Goal: Transaction & Acquisition: Purchase product/service

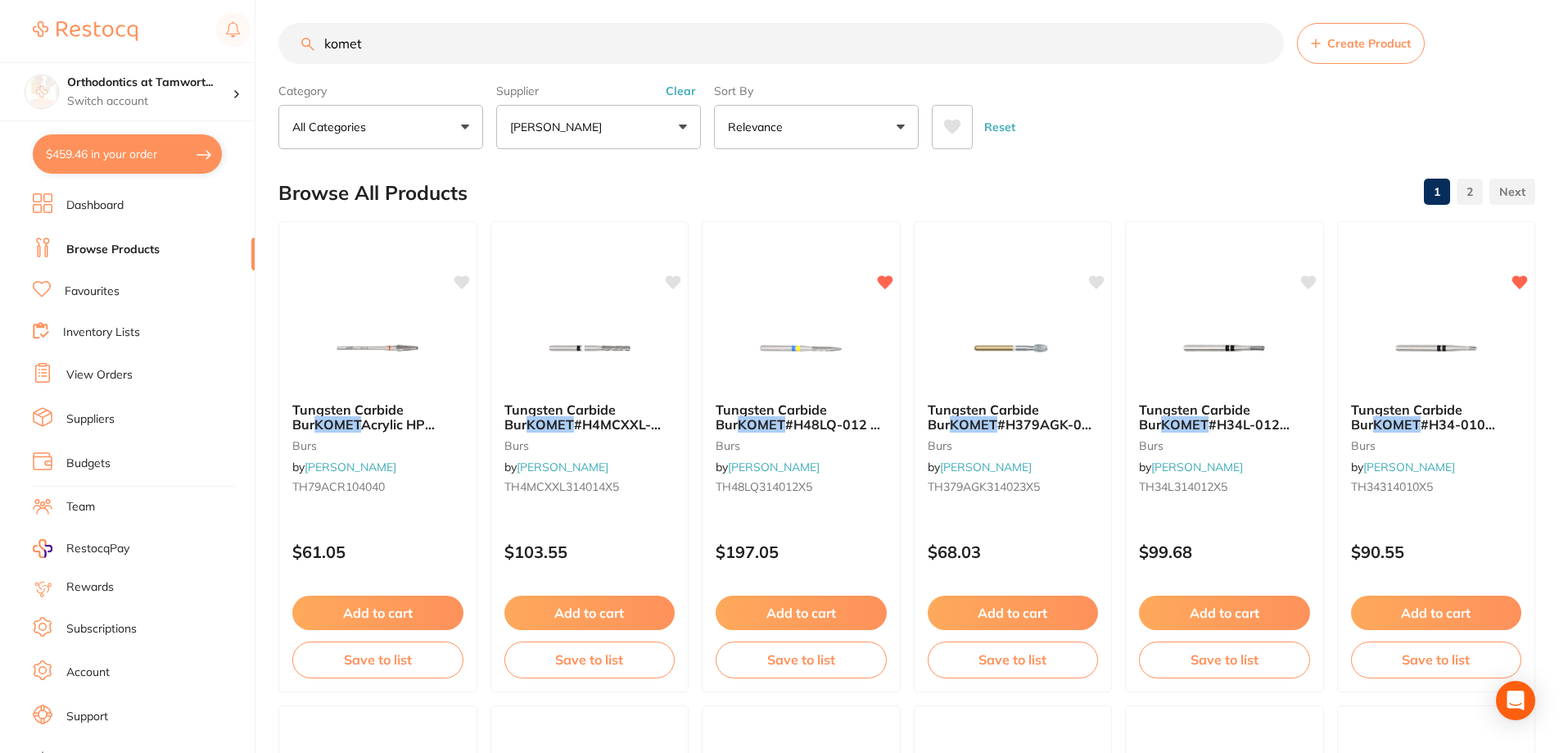
scroll to position [21, 0]
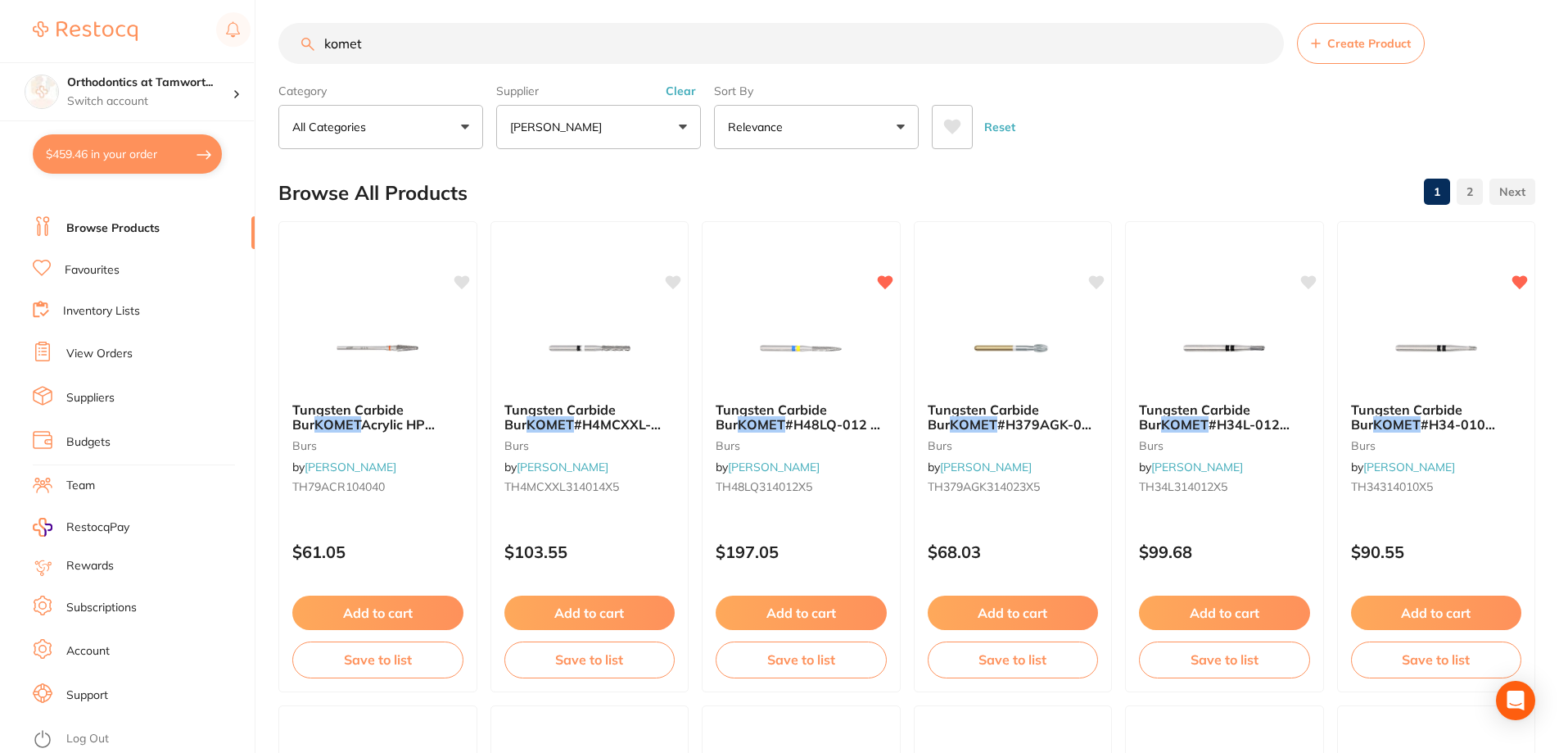
click at [95, 224] on link "Browse Products" at bounding box center [113, 228] width 93 height 17
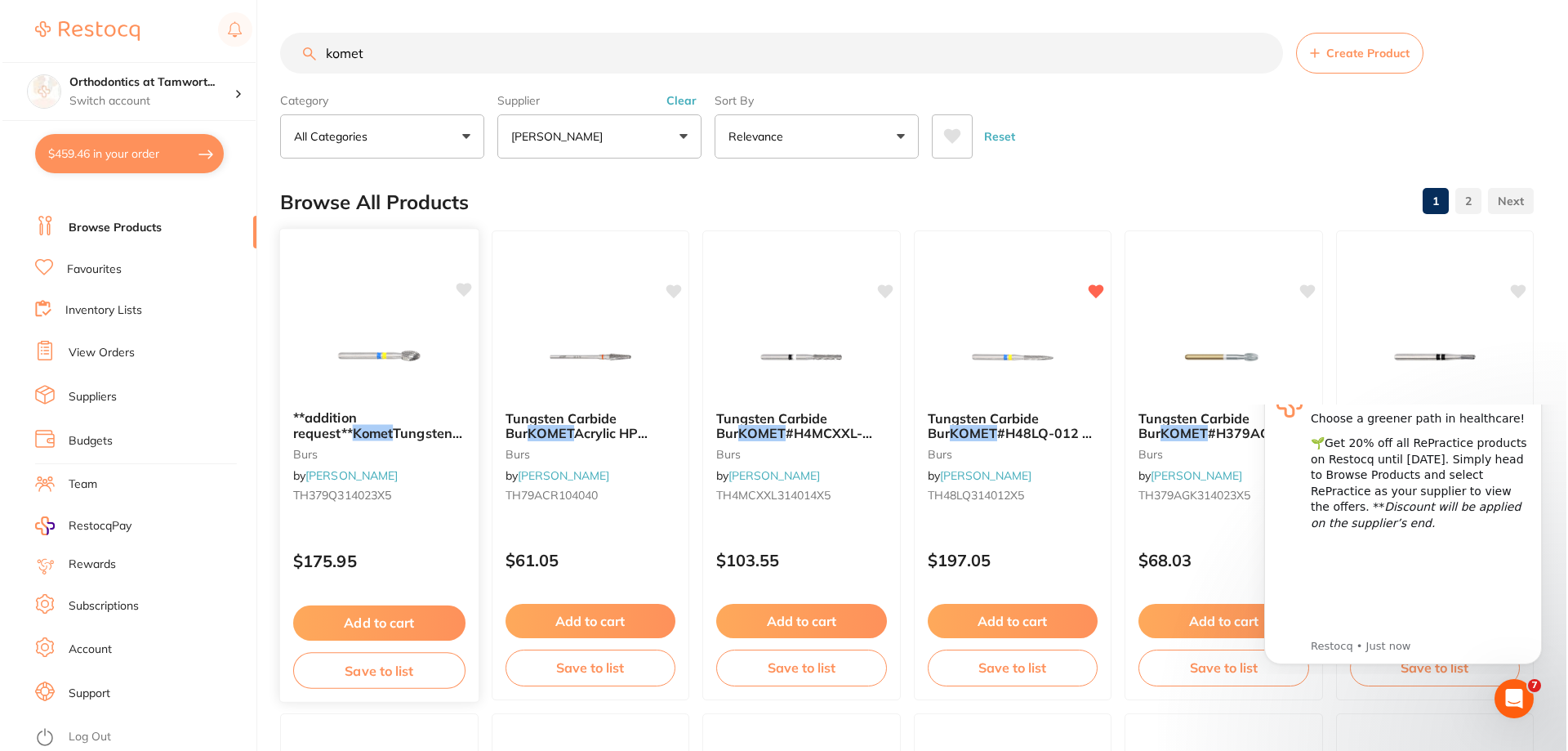
scroll to position [0, 0]
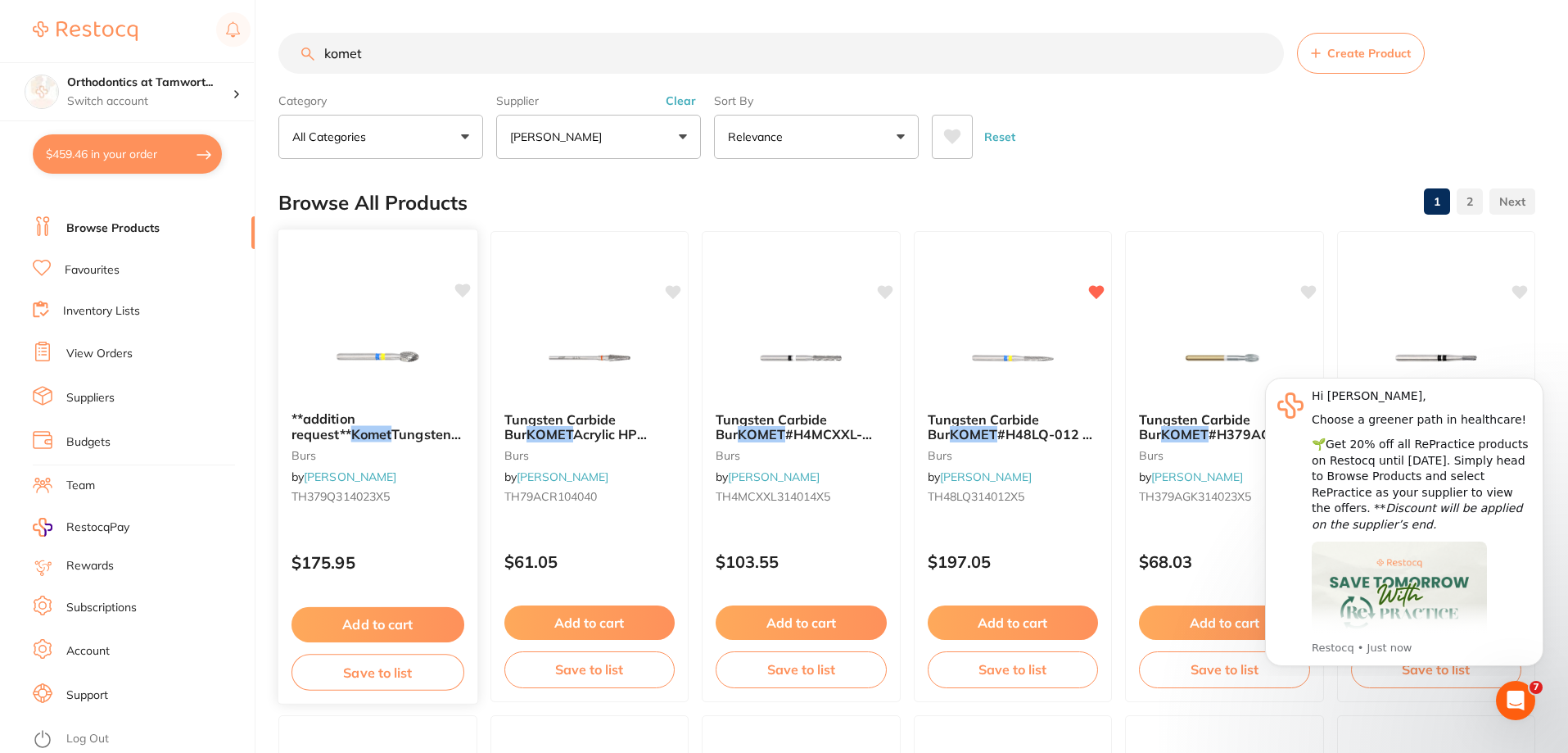
click at [459, 292] on icon at bounding box center [462, 291] width 16 height 14
click at [1539, 385] on icon "Dismiss notification" at bounding box center [1539, 382] width 9 height 9
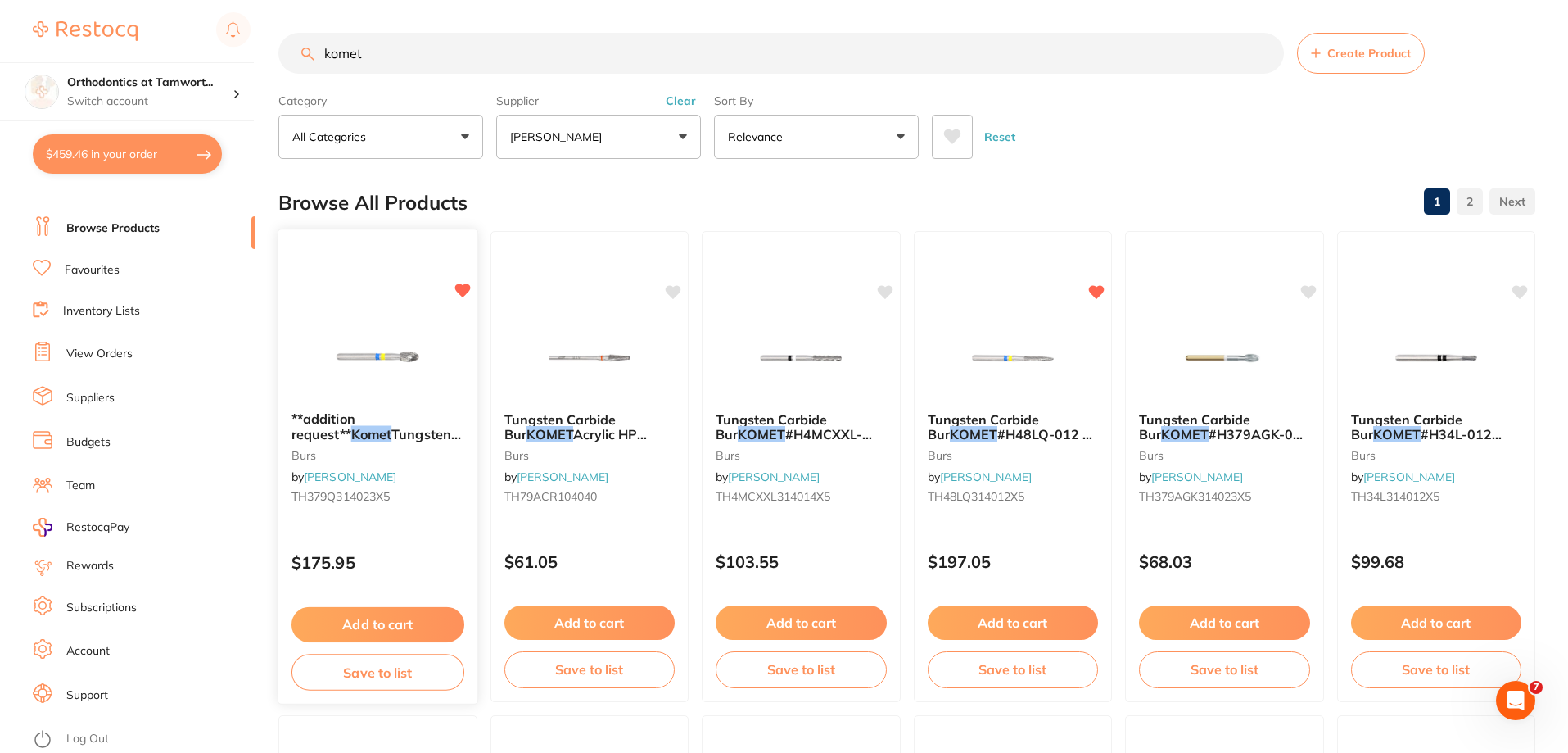
click at [356, 417] on span "**addition request**" at bounding box center [324, 426] width 64 height 32
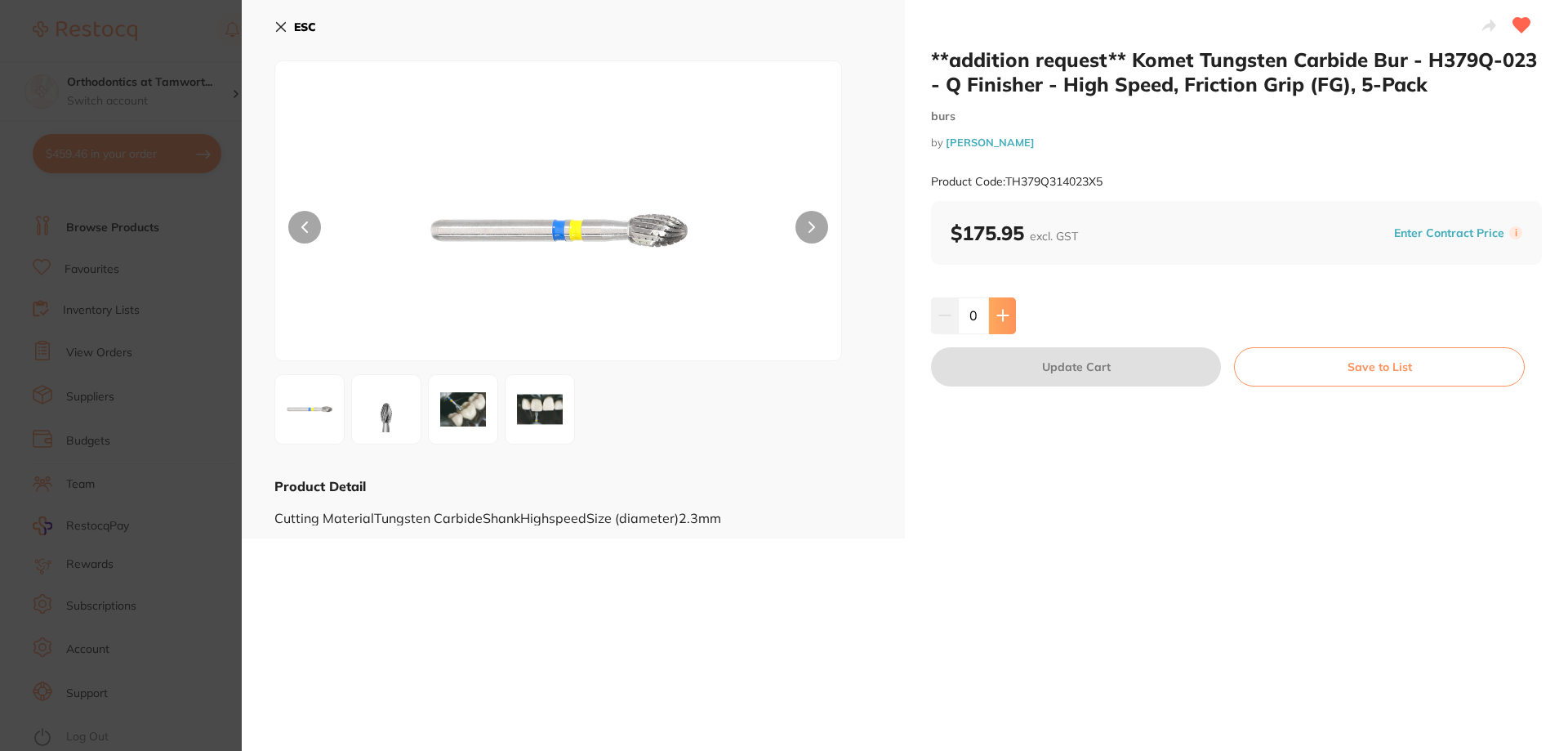
click at [1006, 326] on button at bounding box center [1002, 315] width 27 height 36
type input "2"
click at [1042, 378] on button "Update Cart" at bounding box center [1075, 366] width 290 height 39
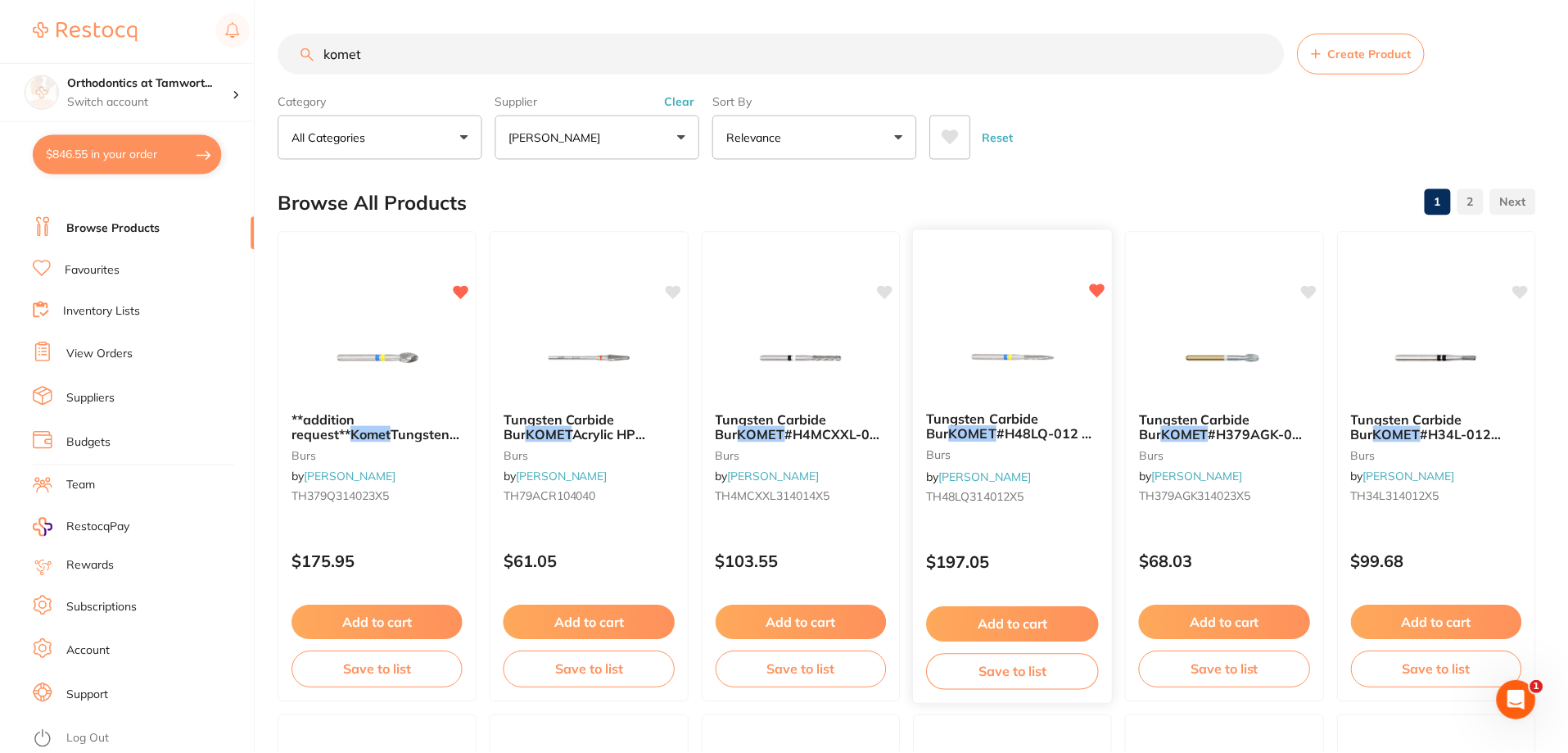
scroll to position [10, 0]
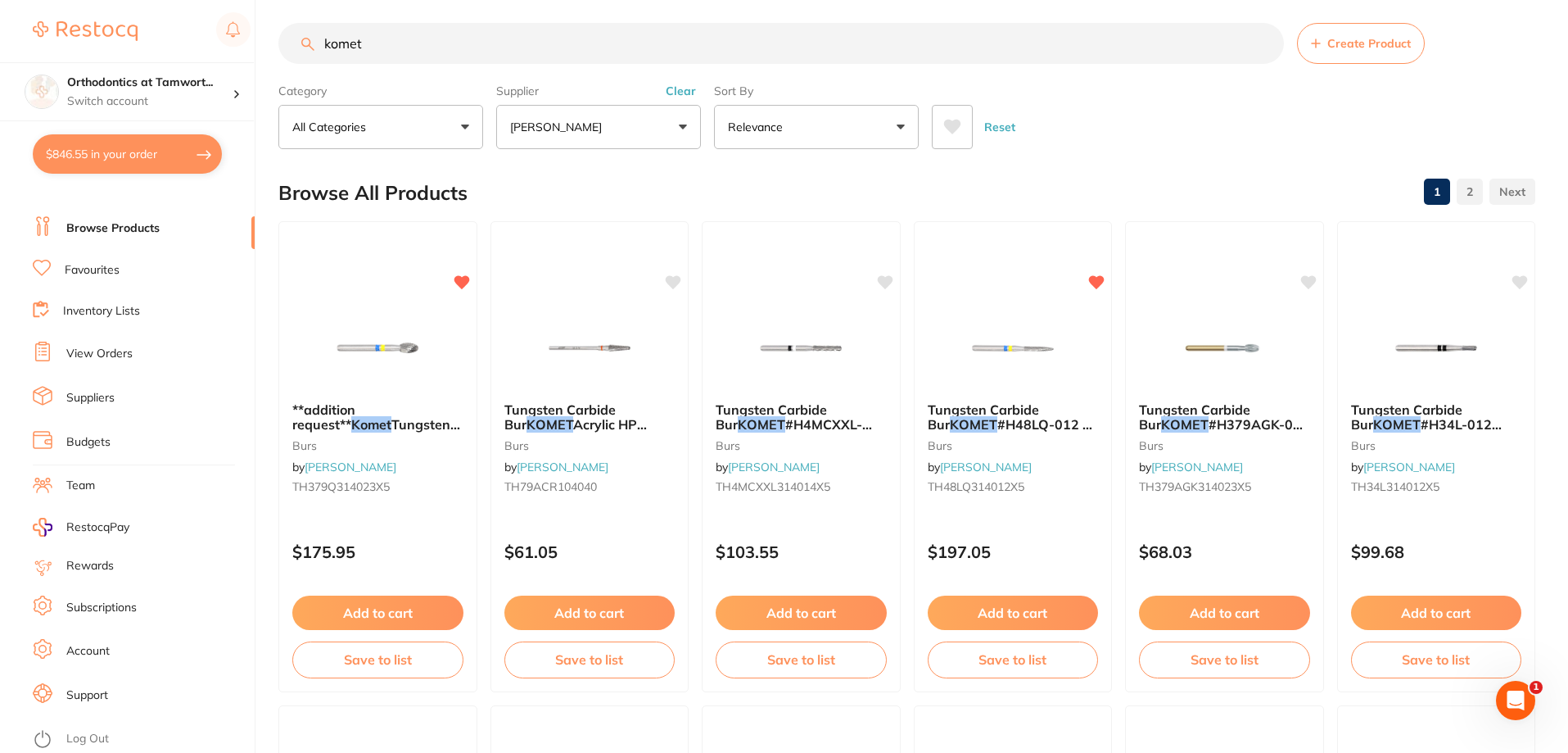
click at [201, 154] on button "$846.55 in your order" at bounding box center [127, 154] width 189 height 39
checkbox input "true"
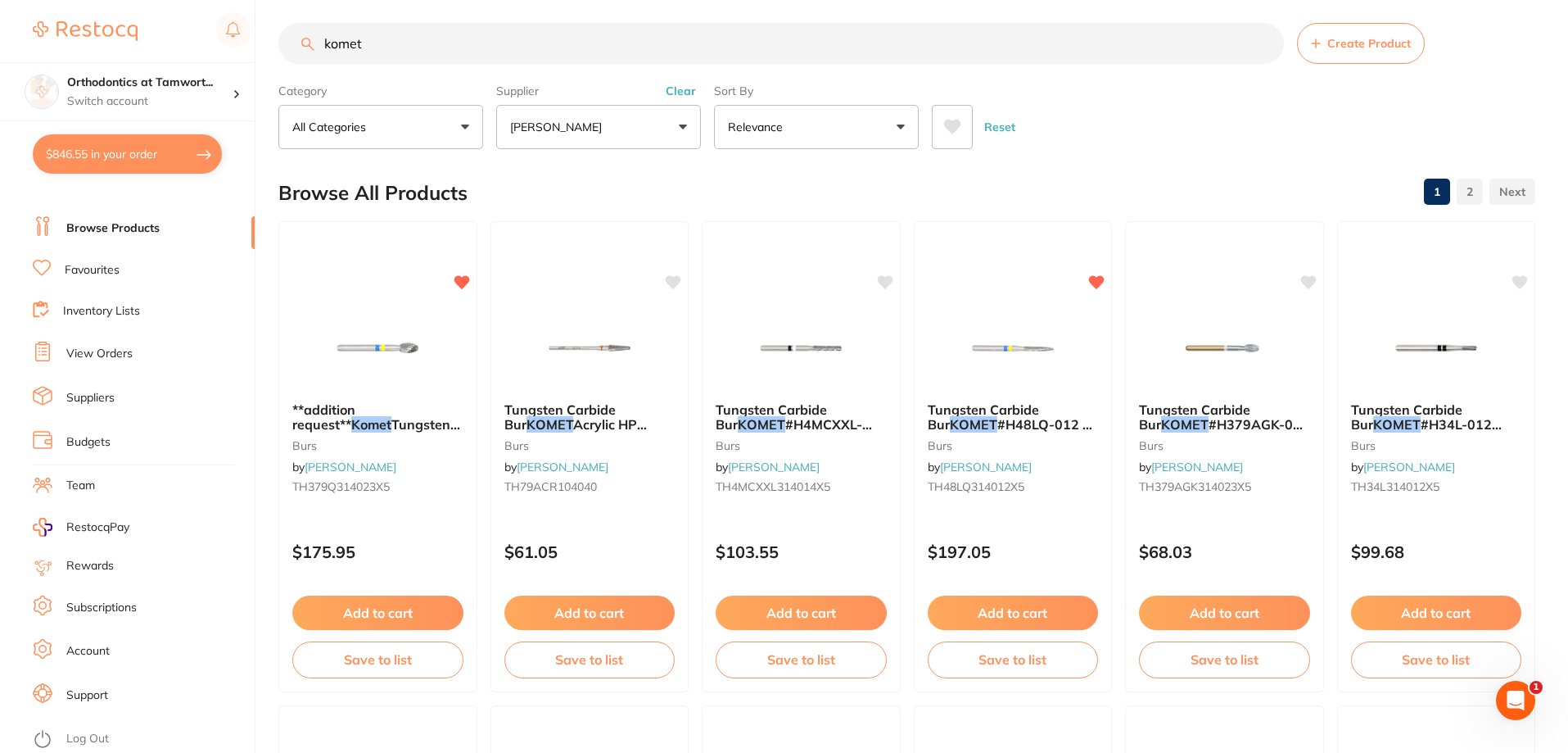
checkbox input "true"
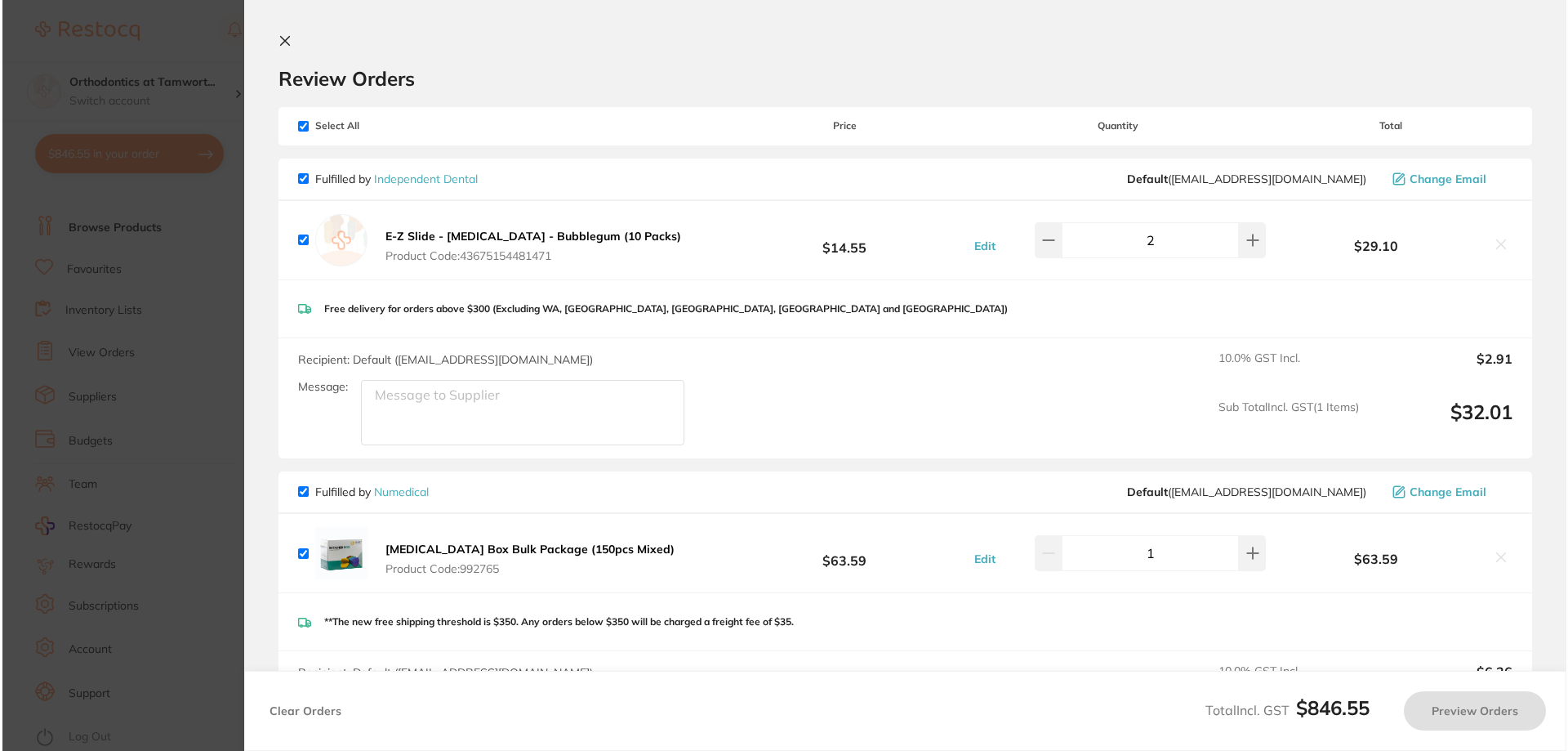
scroll to position [0, 0]
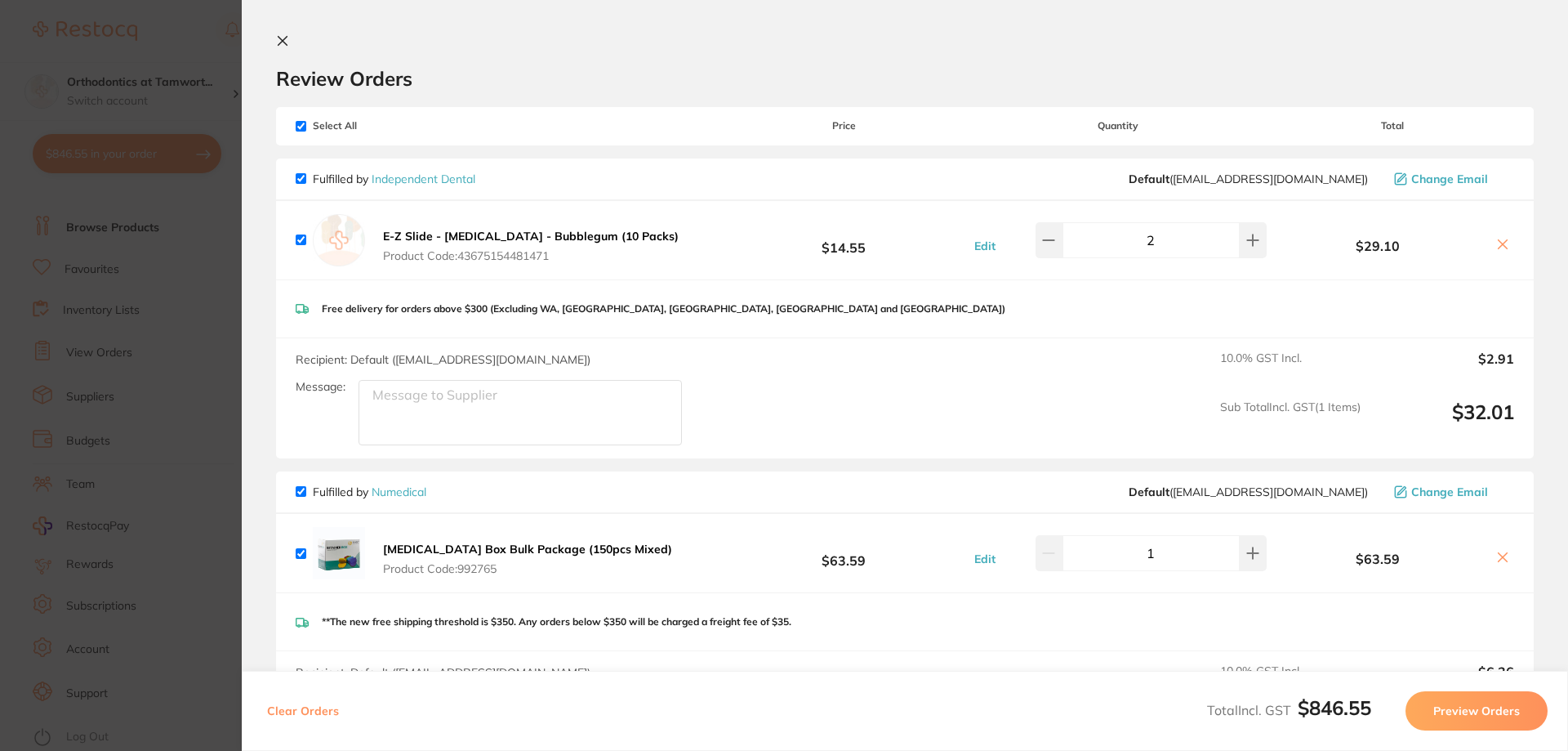
click at [296, 176] on input "checkbox" at bounding box center [300, 178] width 11 height 11
checkbox input "false"
click at [299, 492] on input "checkbox" at bounding box center [300, 491] width 11 height 11
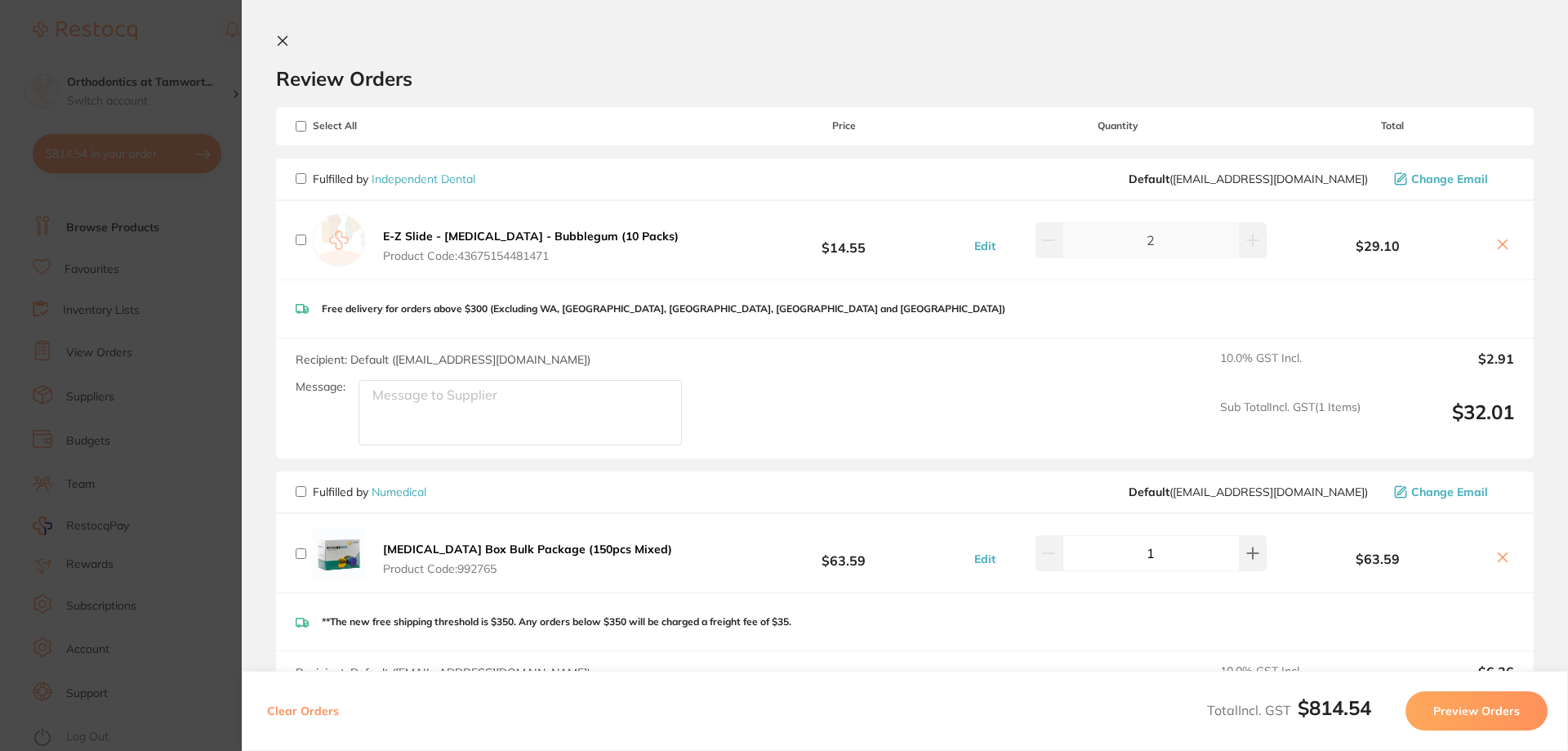
checkbox input "false"
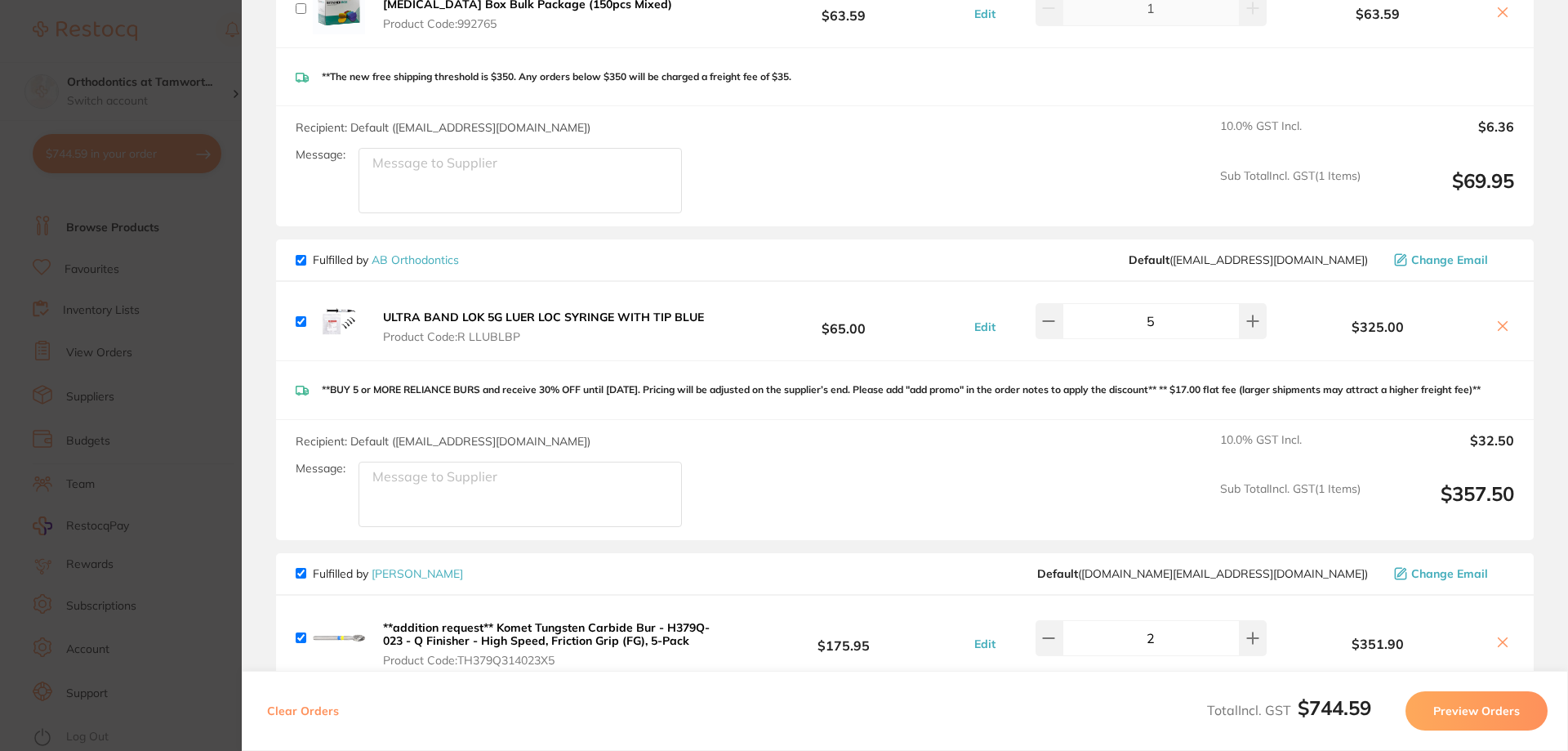
scroll to position [817, 0]
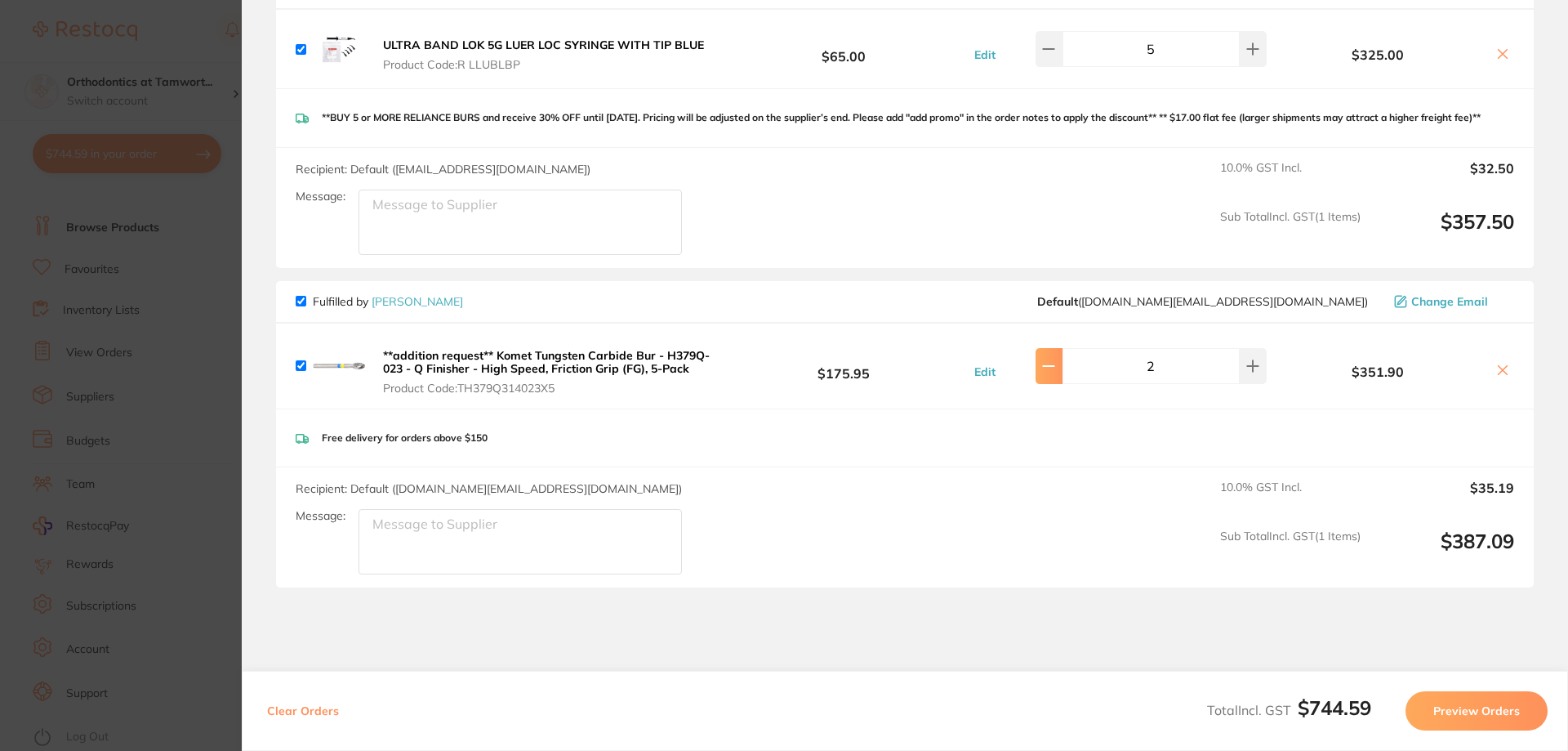
click at [1050, 372] on icon at bounding box center [1048, 365] width 13 height 13
type input "1"
click at [1470, 716] on button "Preview Orders" at bounding box center [1476, 710] width 142 height 39
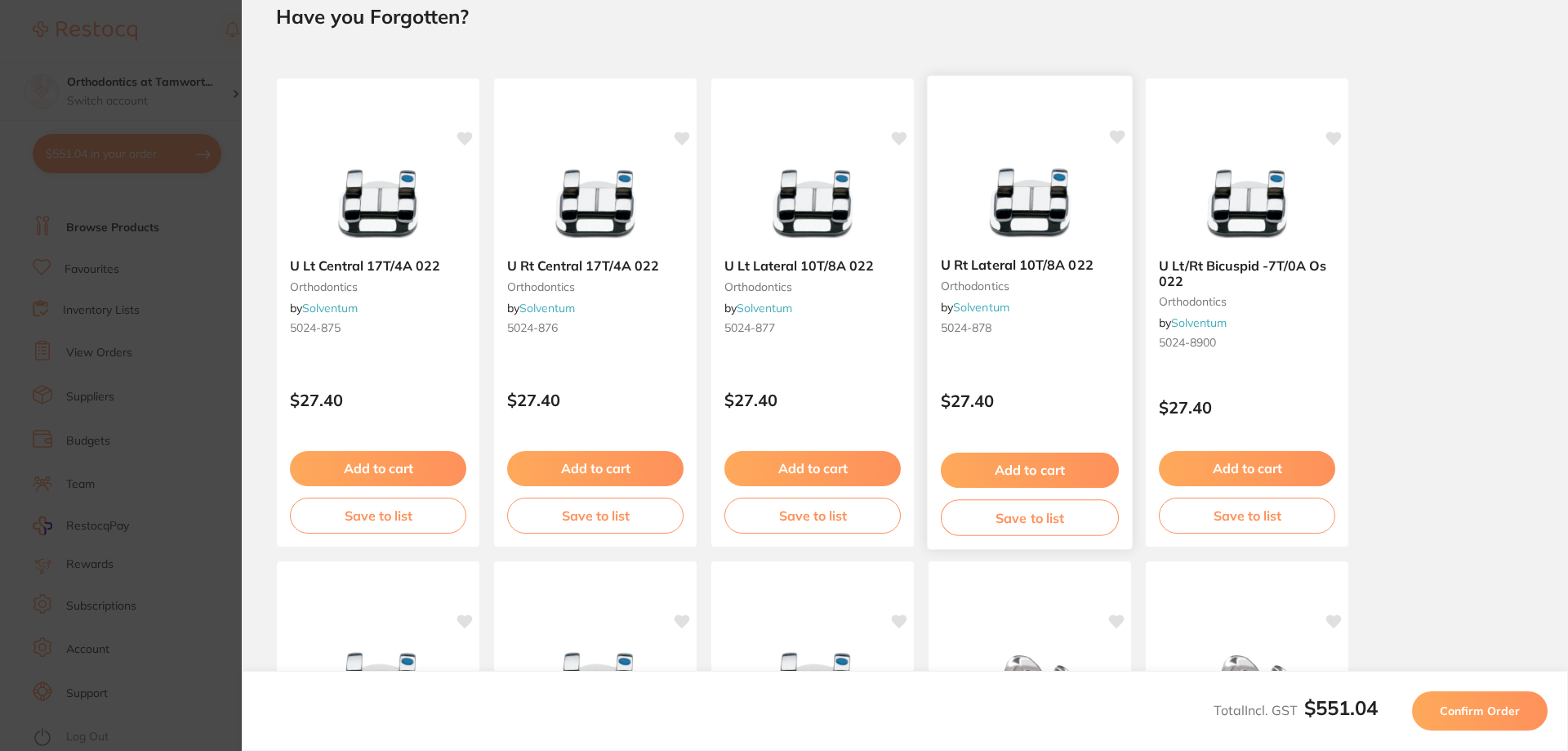
scroll to position [0, 0]
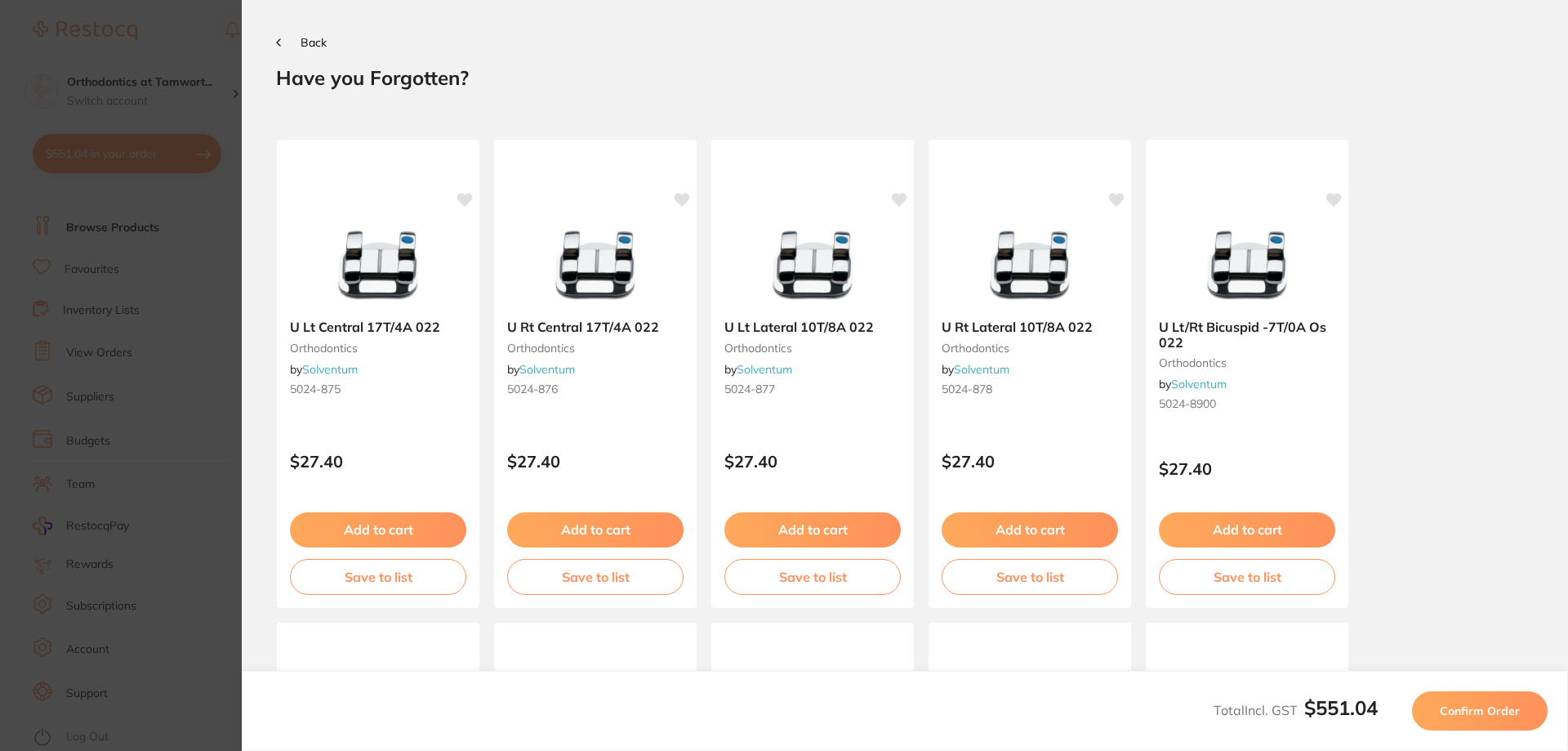
click at [1444, 715] on span "Confirm Order" at bounding box center [1479, 710] width 80 height 15
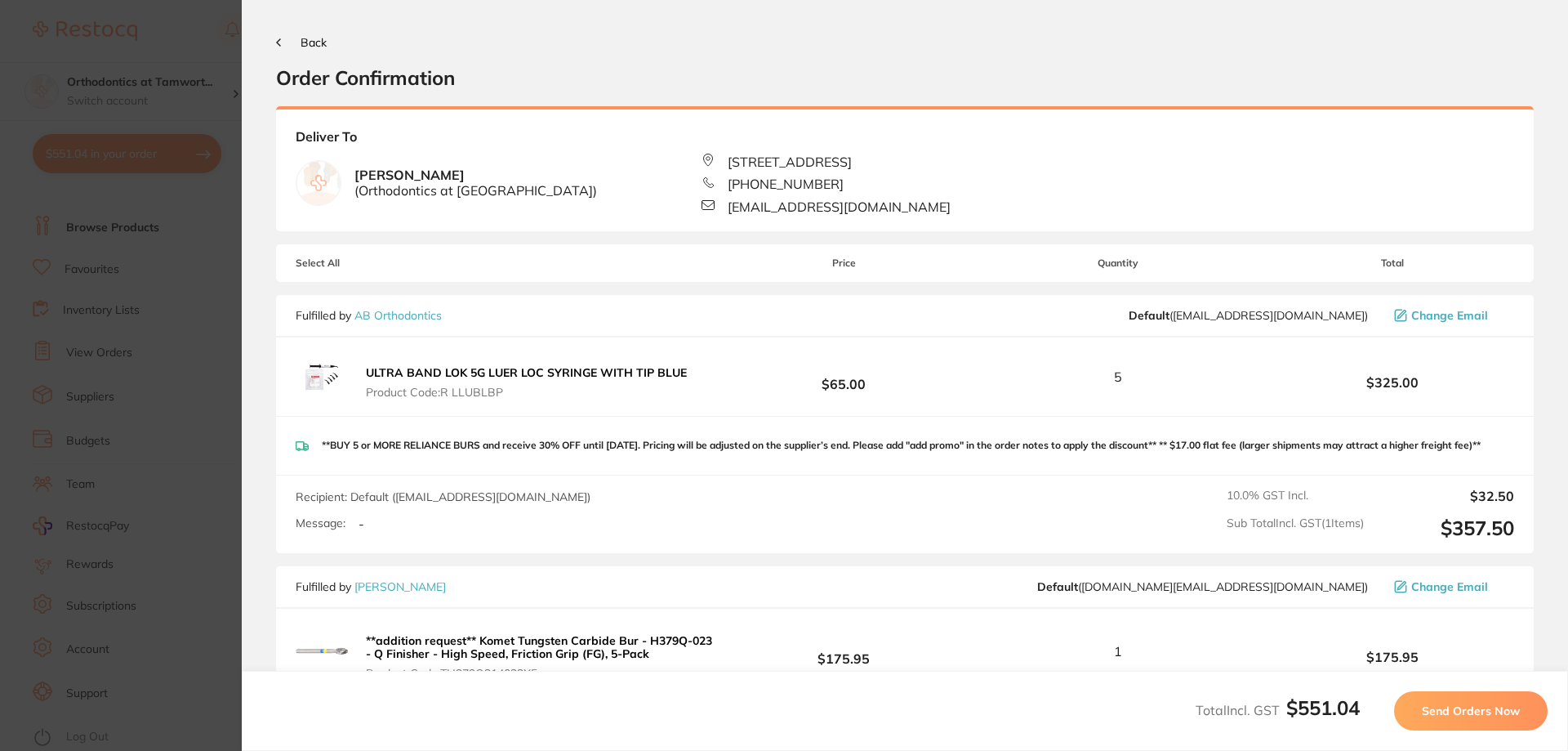
scroll to position [272, 0]
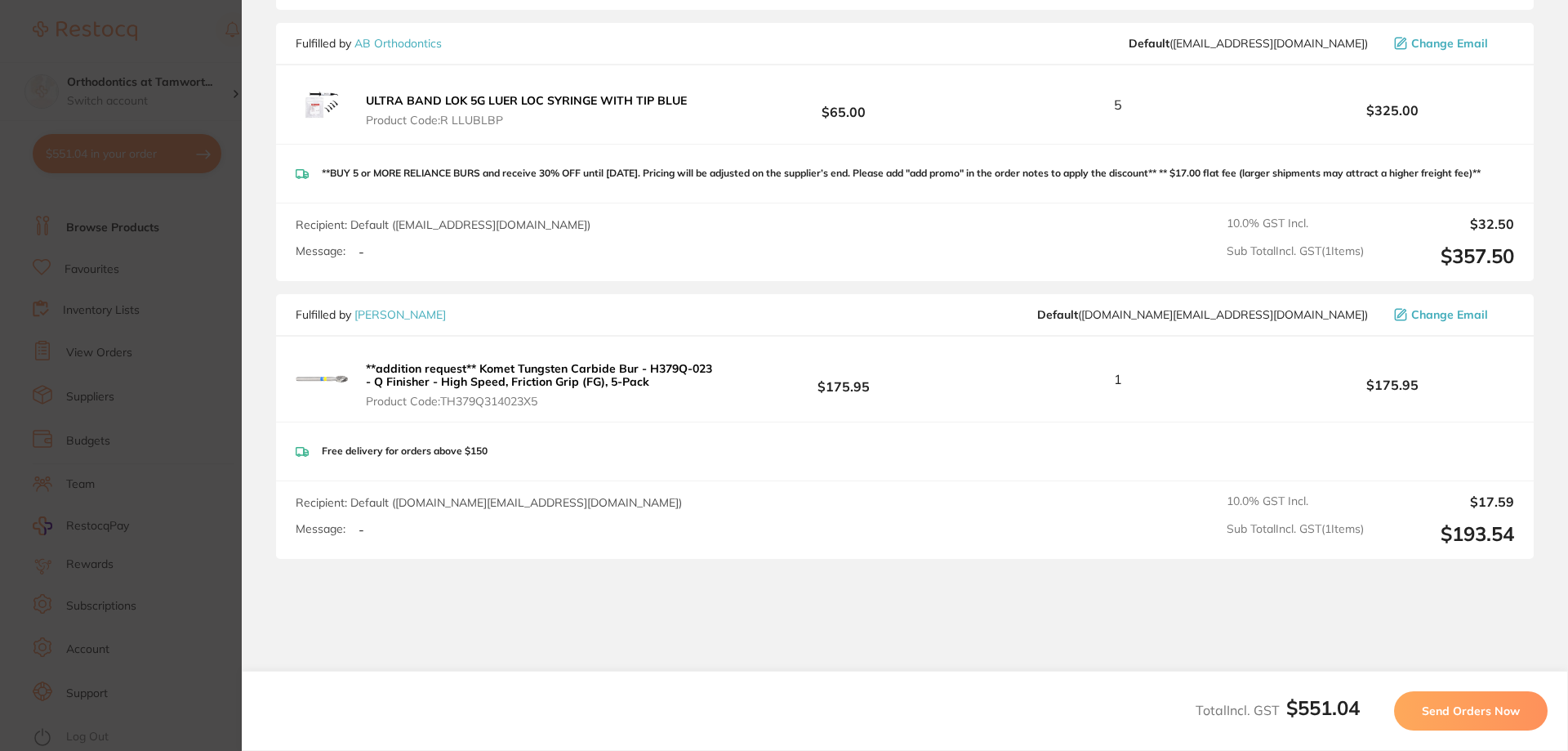
click at [1486, 719] on button "Send Orders Now" at bounding box center [1470, 710] width 153 height 39
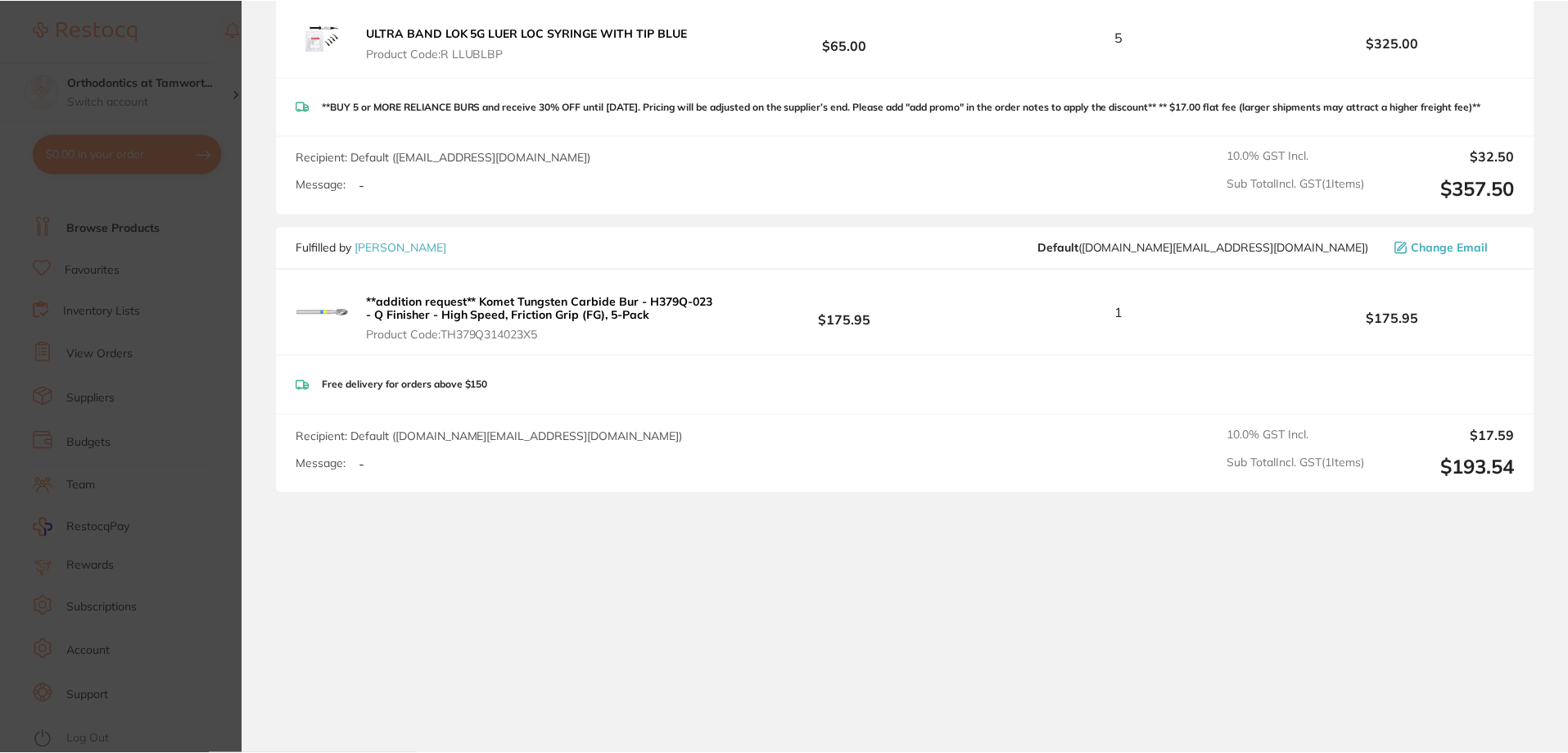
scroll to position [0, 0]
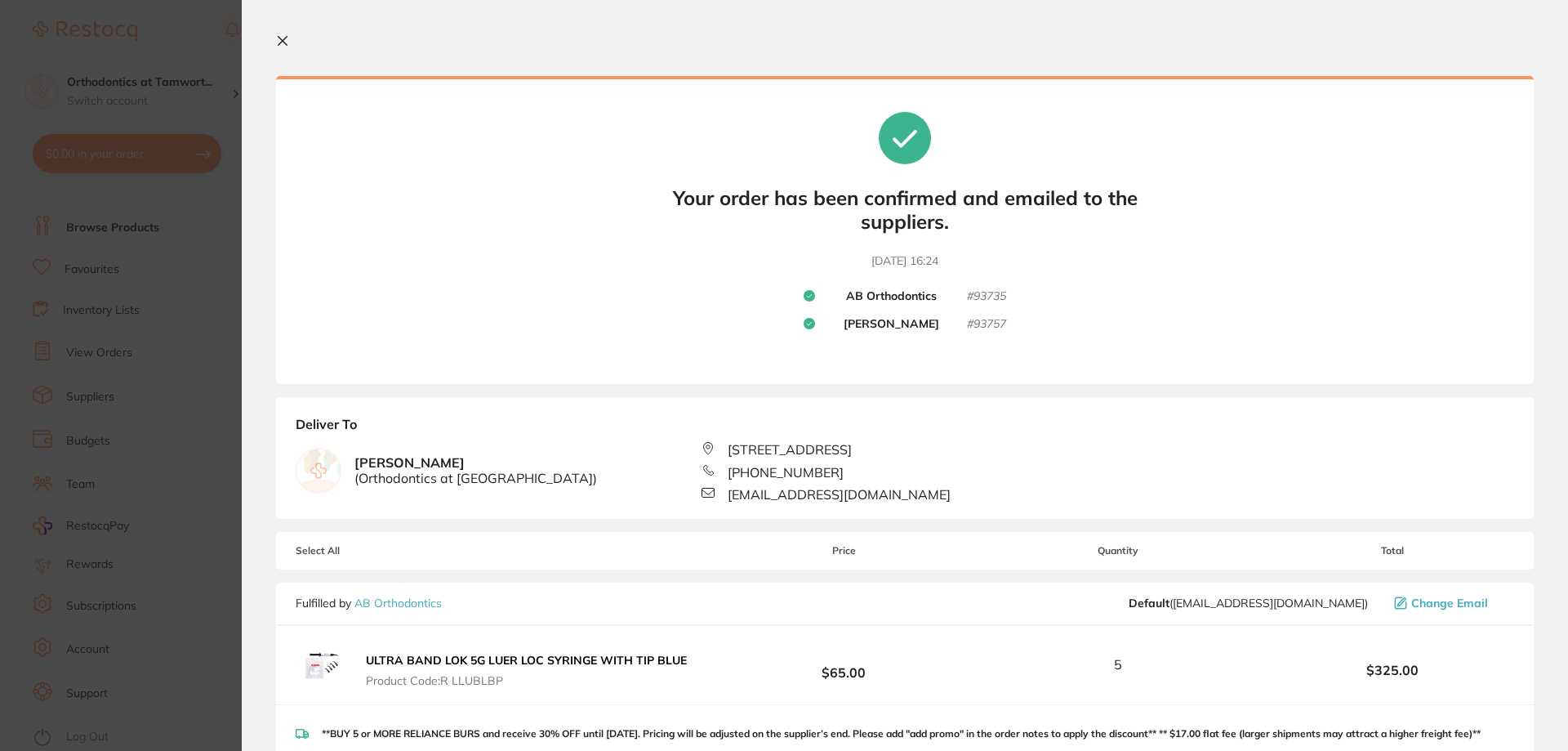
drag, startPoint x: 282, startPoint y: 42, endPoint x: 273, endPoint y: 44, distance: 9.2
click at [282, 42] on icon at bounding box center [282, 41] width 9 height 9
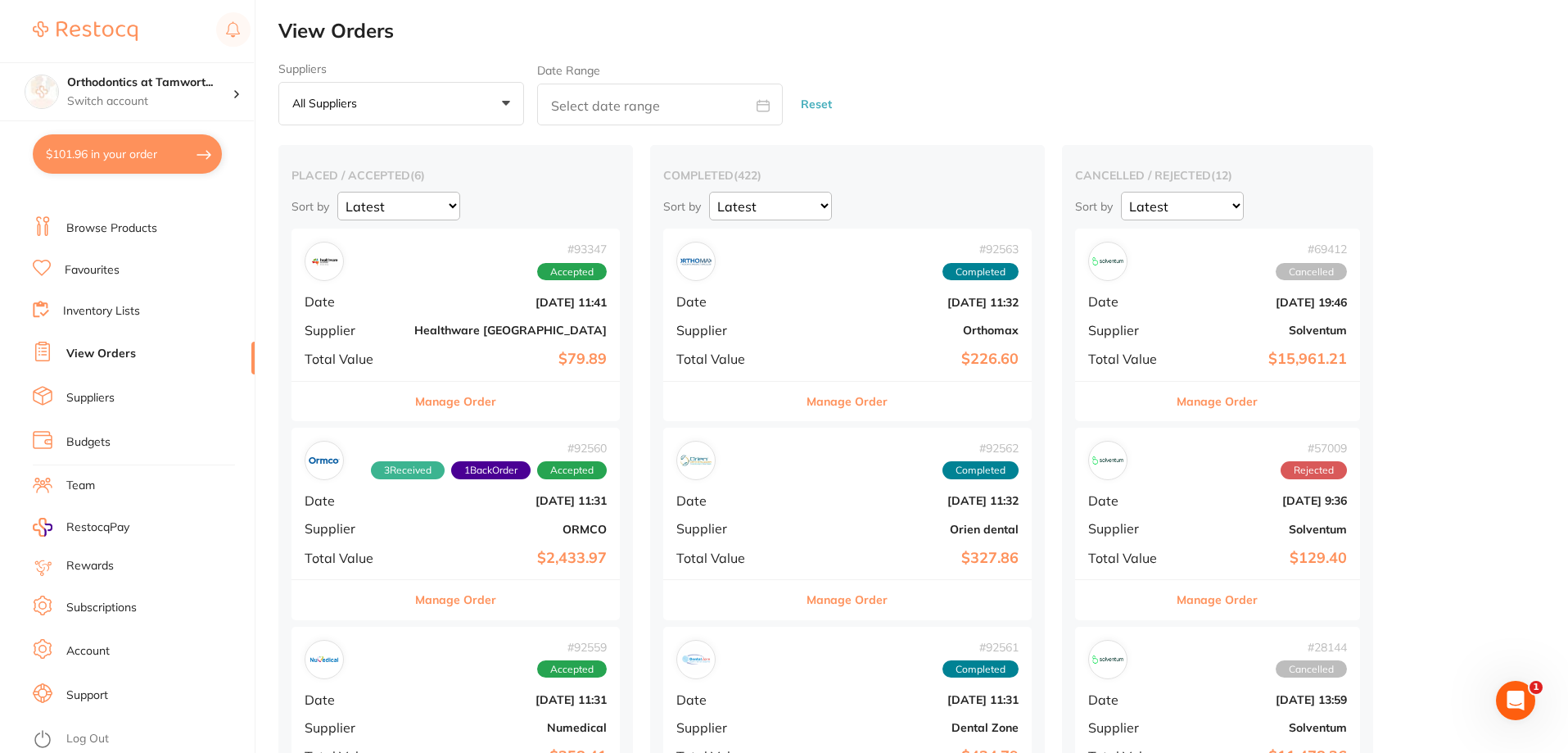
checkbox input "false"
